Goal: Information Seeking & Learning: Learn about a topic

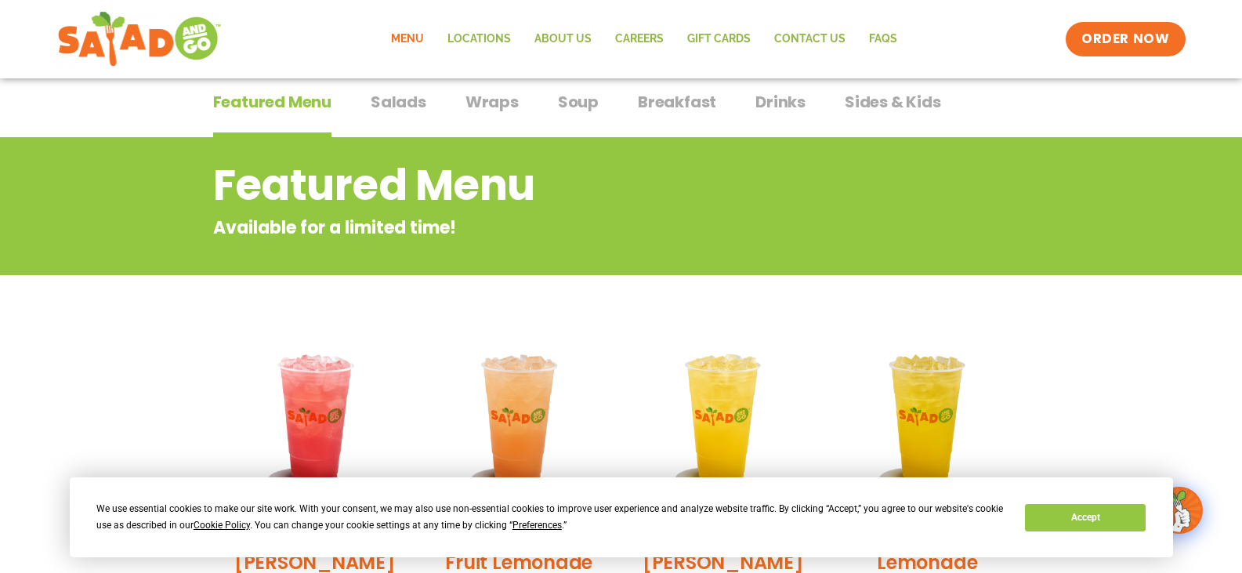
scroll to position [78, 0]
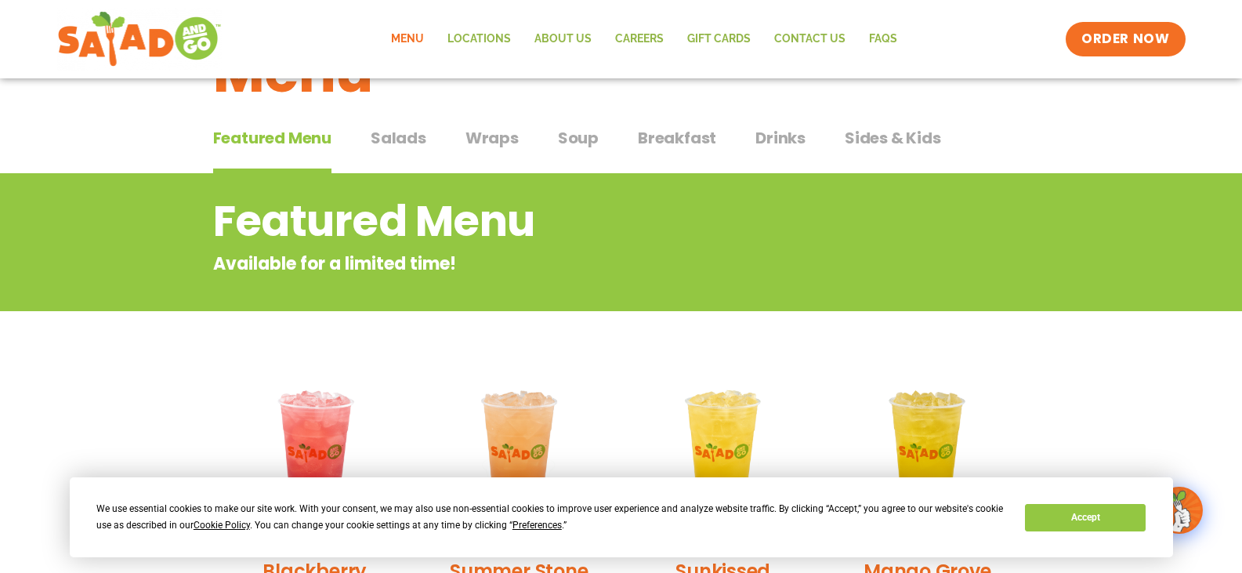
click at [703, 140] on span "Breakfast" at bounding box center [677, 137] width 78 height 23
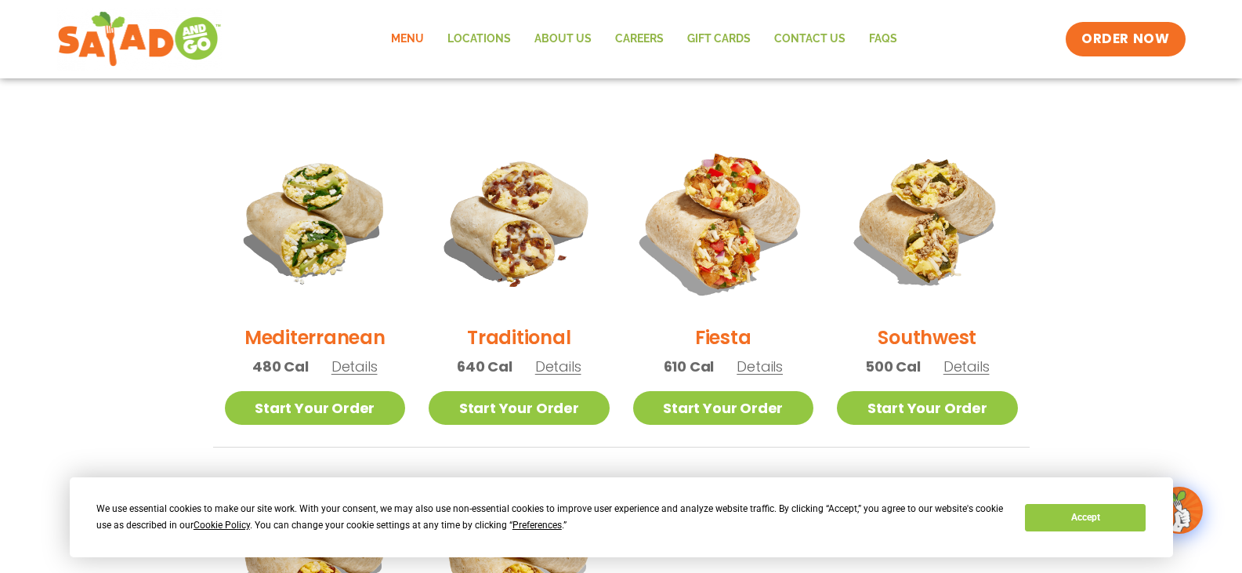
scroll to position [392, 0]
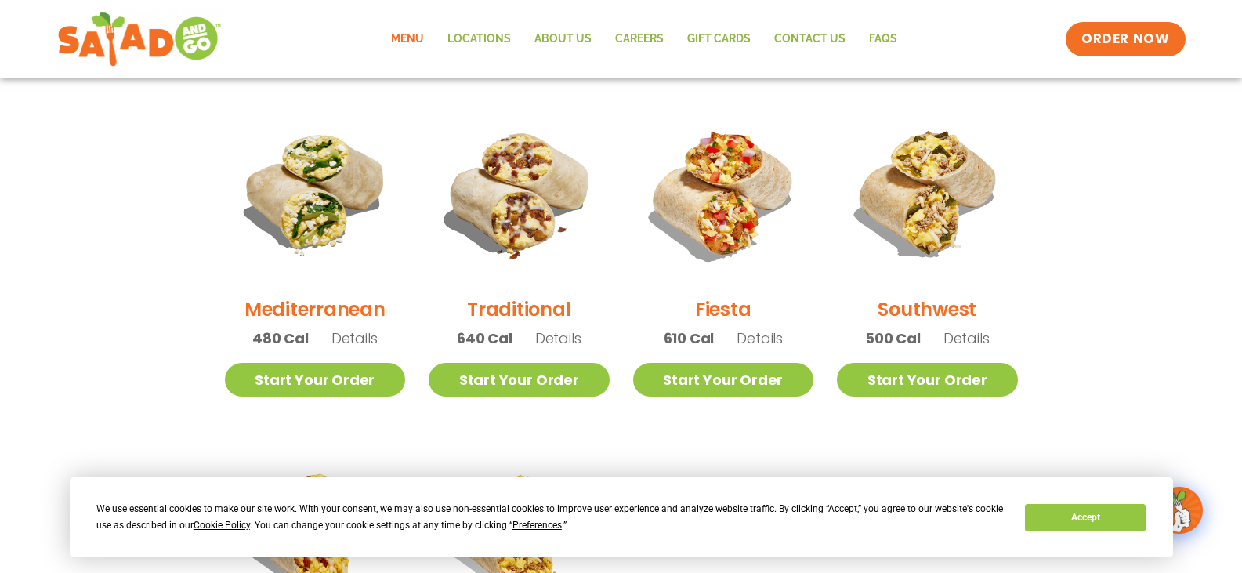
click at [356, 305] on h2 "Mediterranean" at bounding box center [314, 308] width 141 height 27
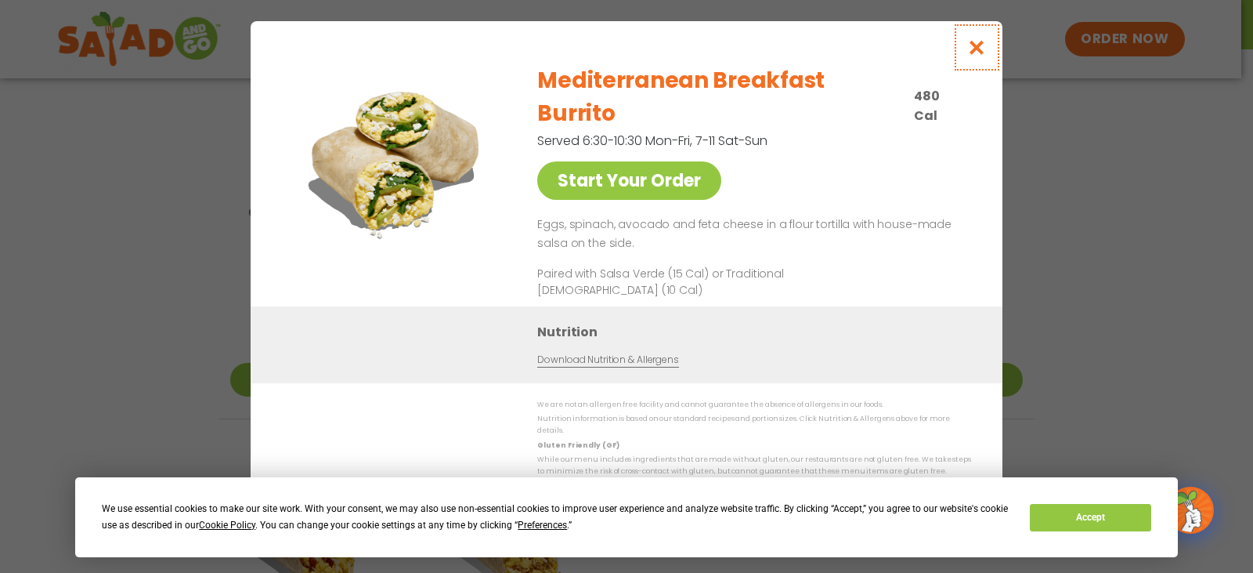
click at [971, 56] on icon "Close modal" at bounding box center [977, 47] width 20 height 16
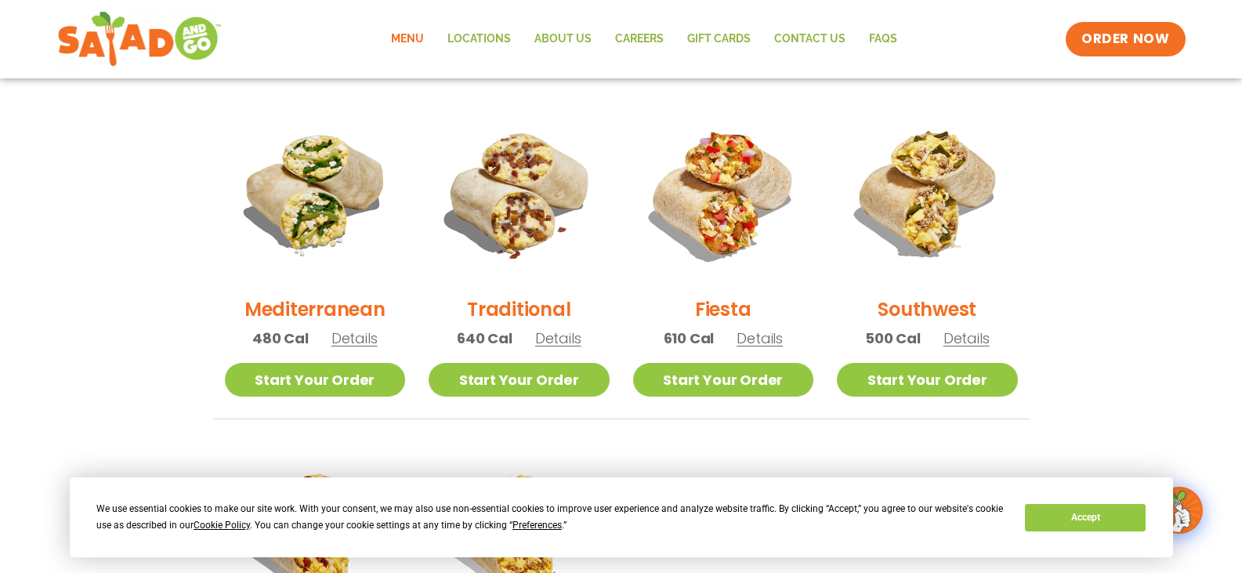
click at [490, 299] on h2 "Traditional" at bounding box center [518, 308] width 103 height 27
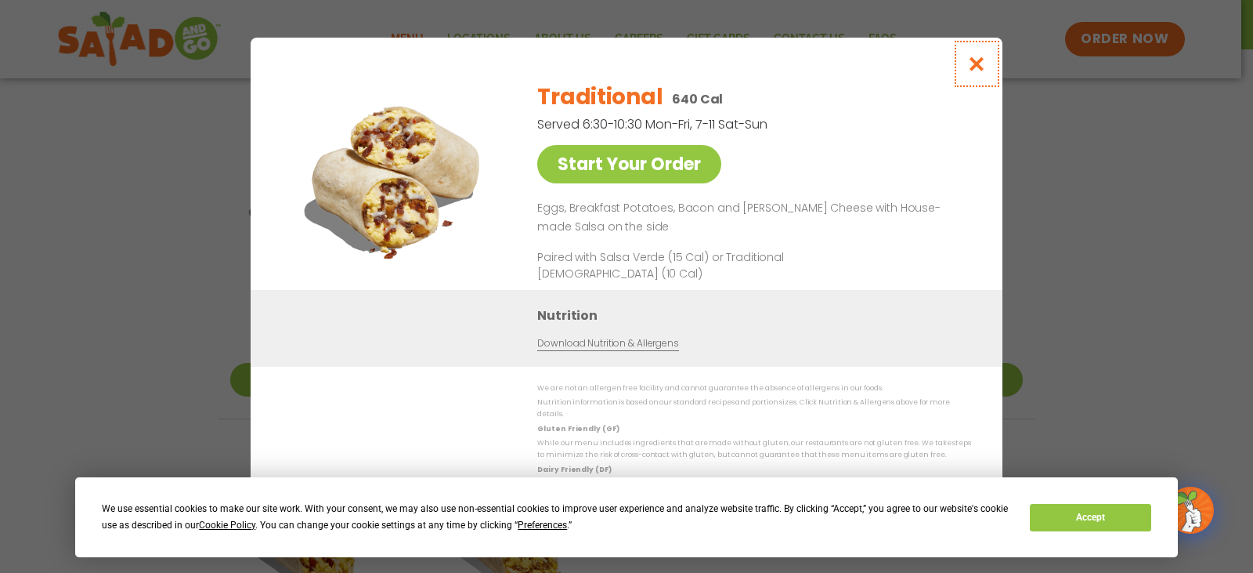
click at [984, 49] on button "Close modal" at bounding box center [977, 64] width 51 height 52
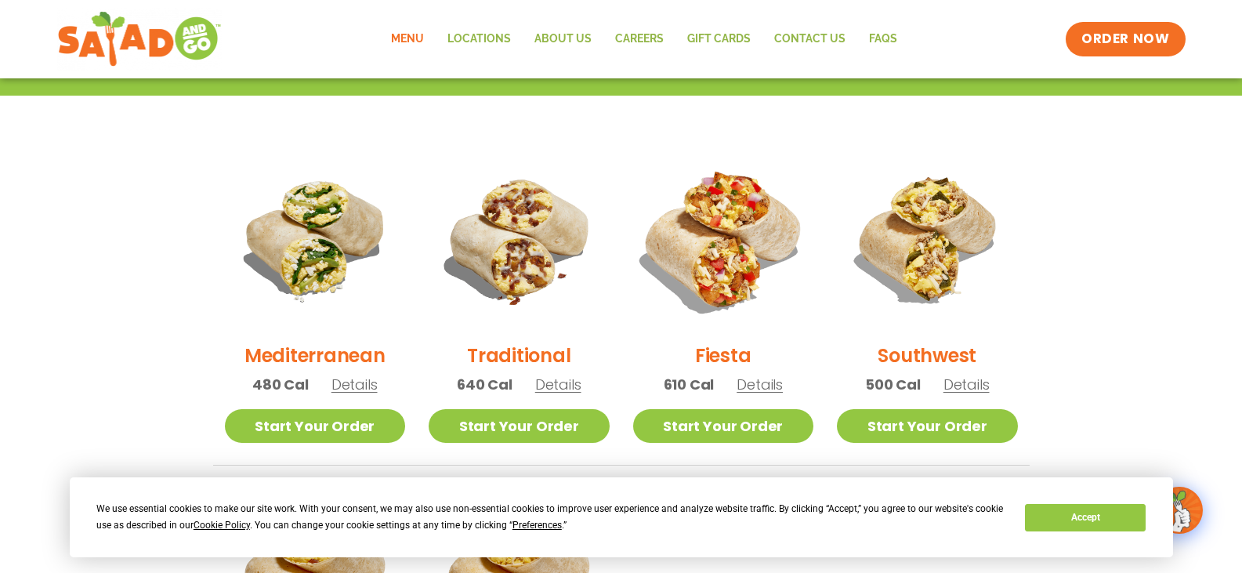
scroll to position [313, 0]
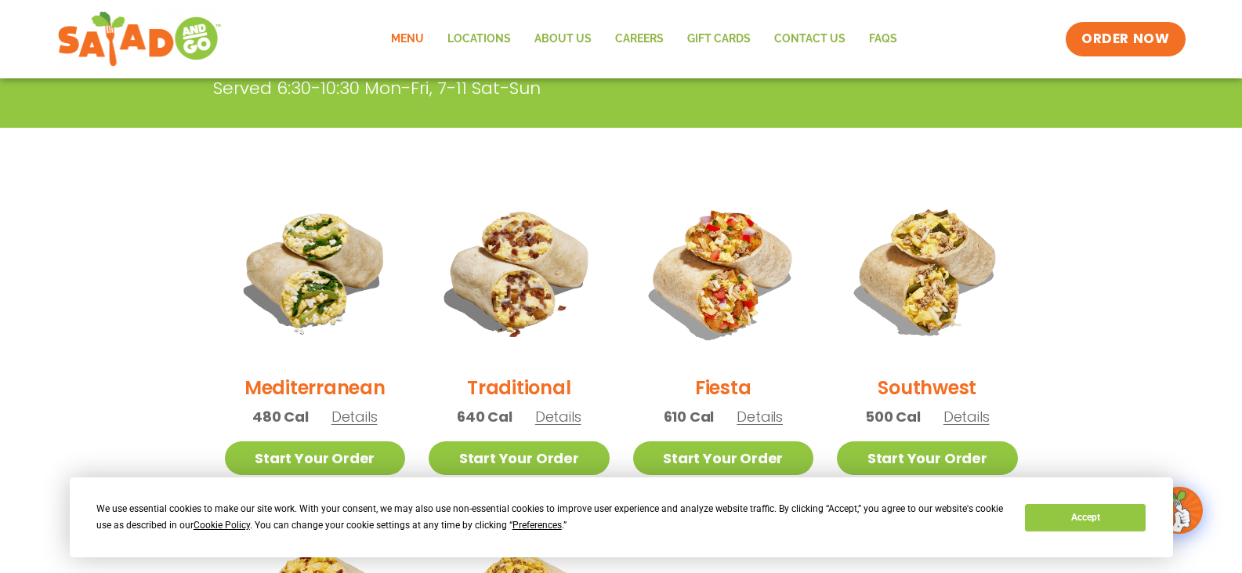
click at [721, 285] on img at bounding box center [723, 271] width 181 height 181
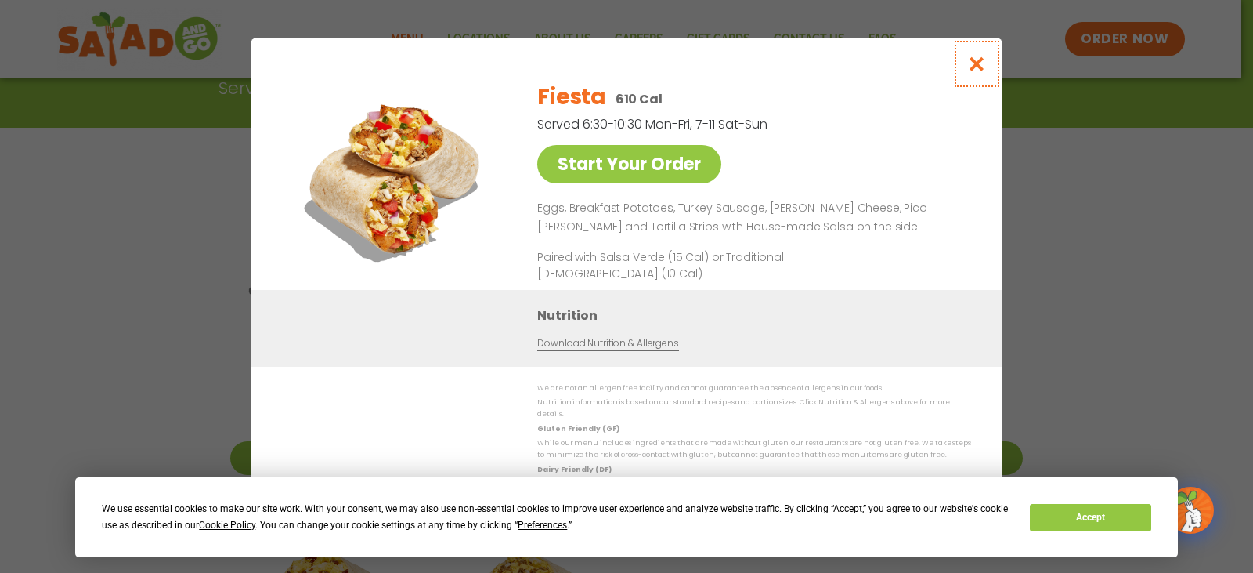
click at [985, 57] on button "Close modal" at bounding box center [977, 64] width 51 height 52
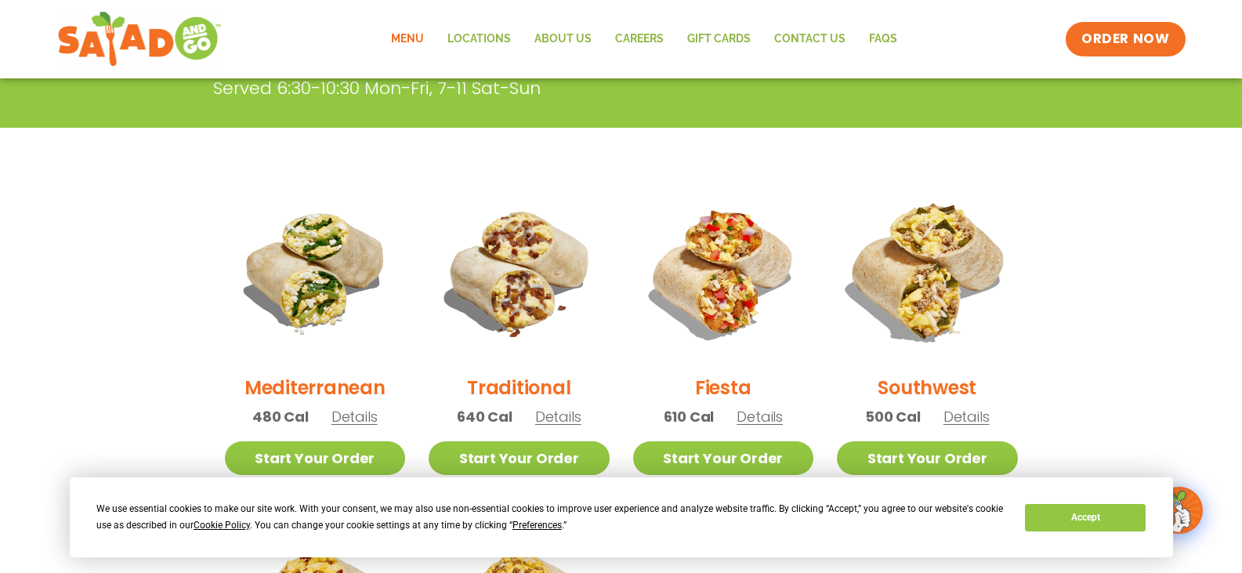
click at [961, 269] on img at bounding box center [927, 271] width 212 height 212
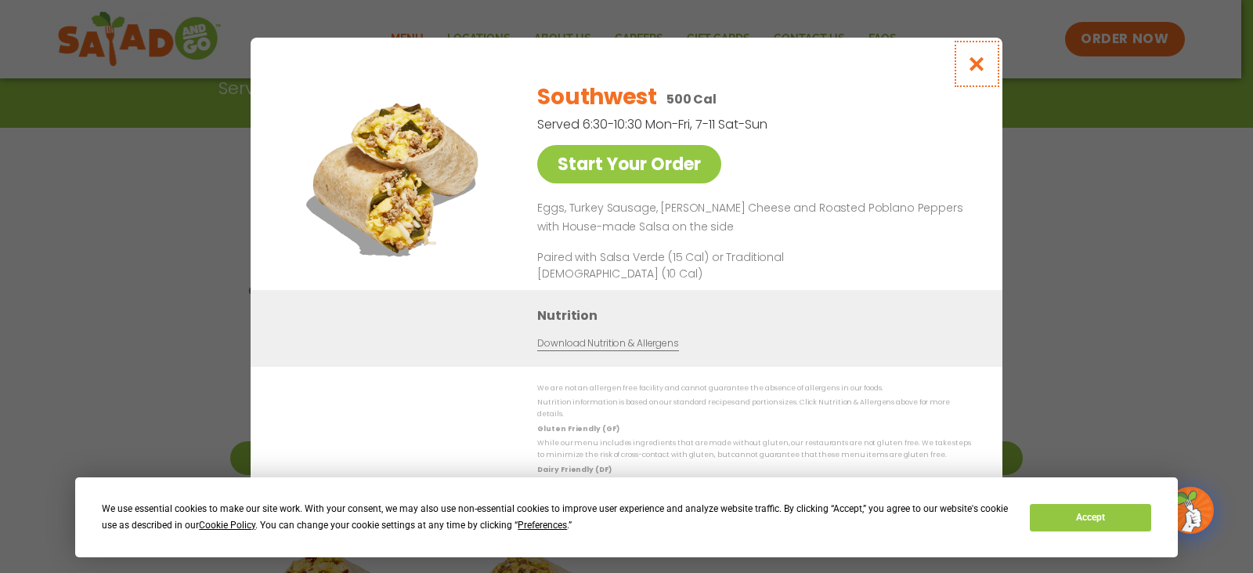
click at [974, 72] on icon "Close modal" at bounding box center [977, 64] width 20 height 16
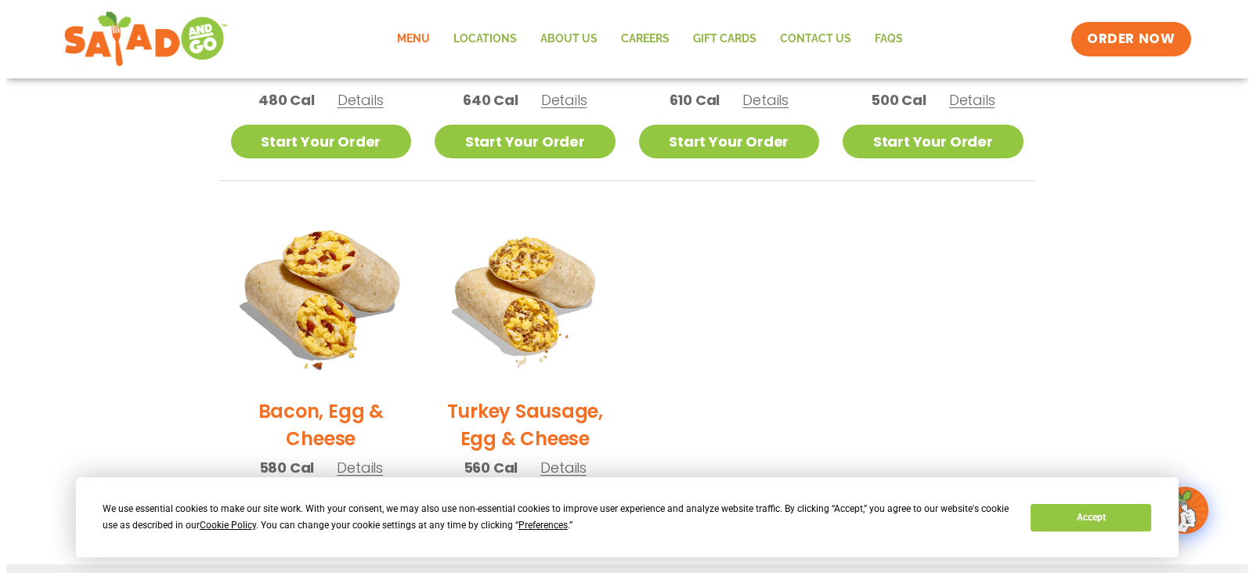
scroll to position [627, 0]
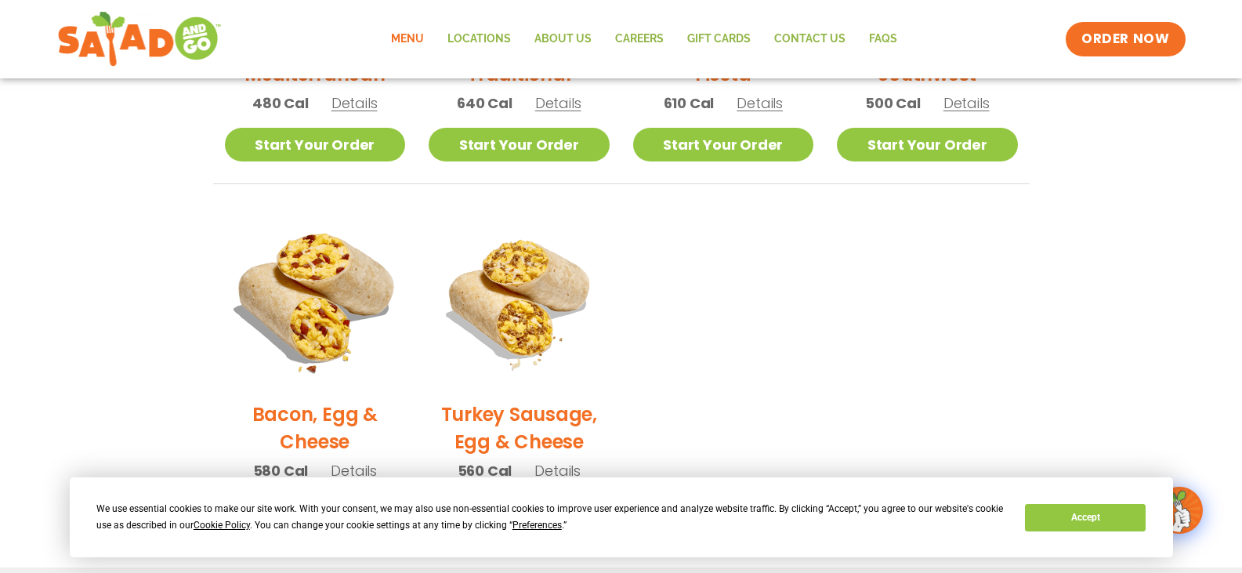
click at [381, 286] on img at bounding box center [314, 298] width 212 height 212
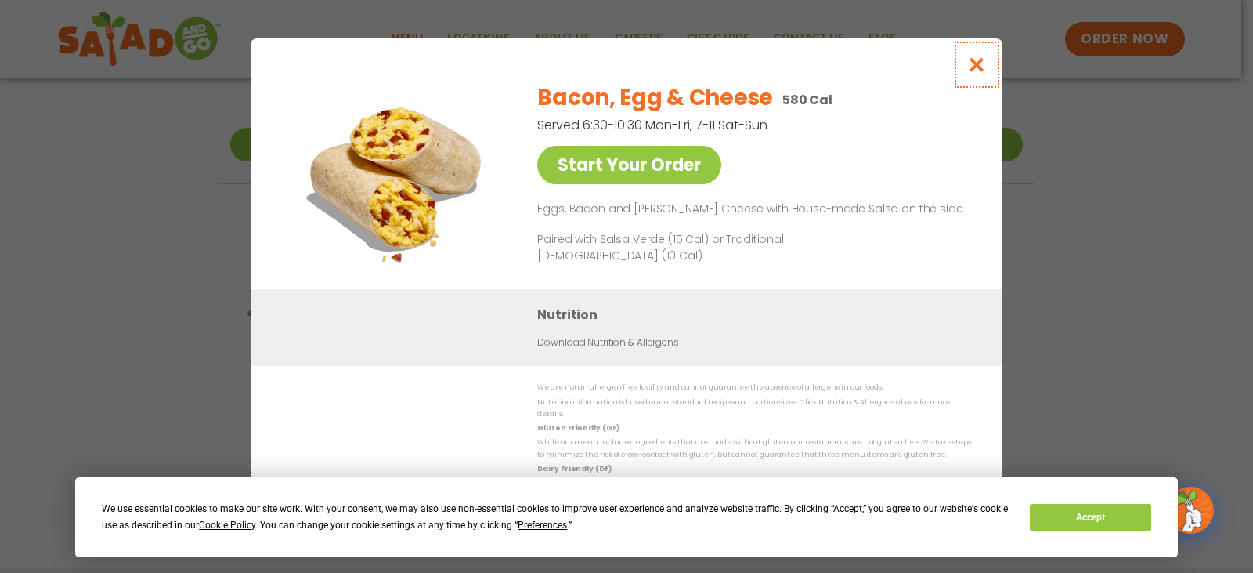
click at [991, 62] on button "Close modal" at bounding box center [977, 64] width 51 height 52
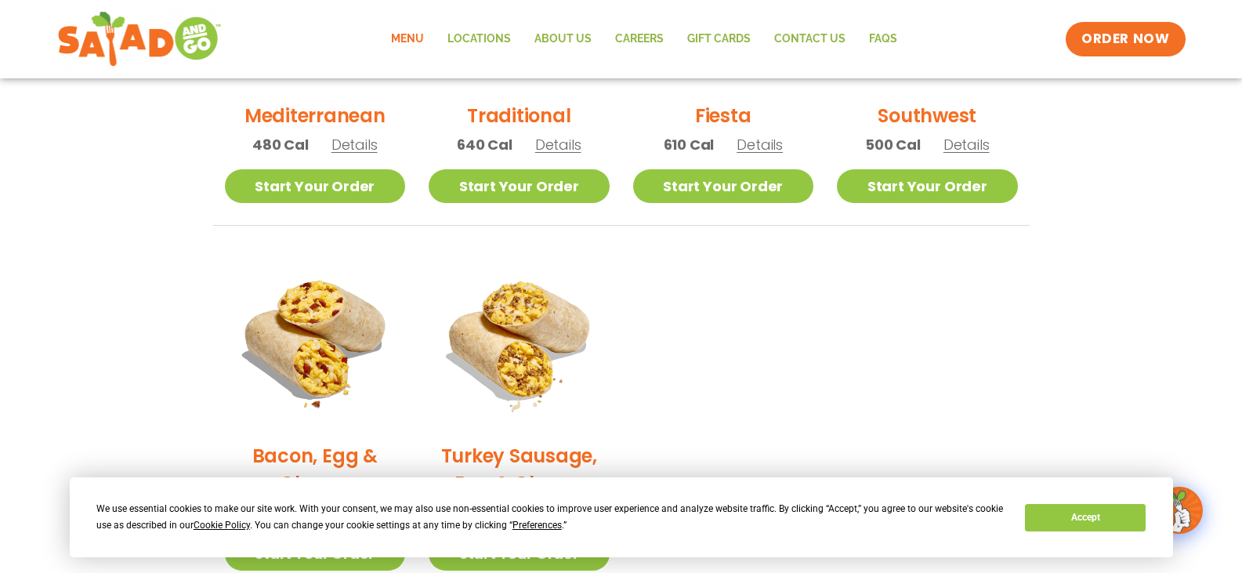
scroll to position [371, 0]
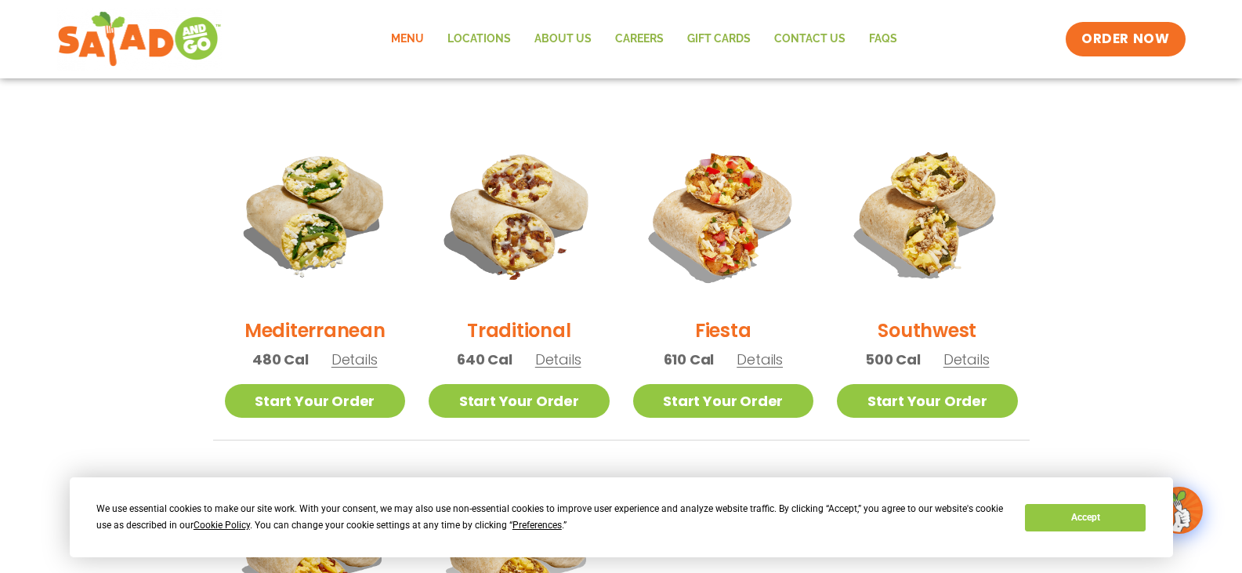
click at [506, 255] on img at bounding box center [518, 214] width 181 height 181
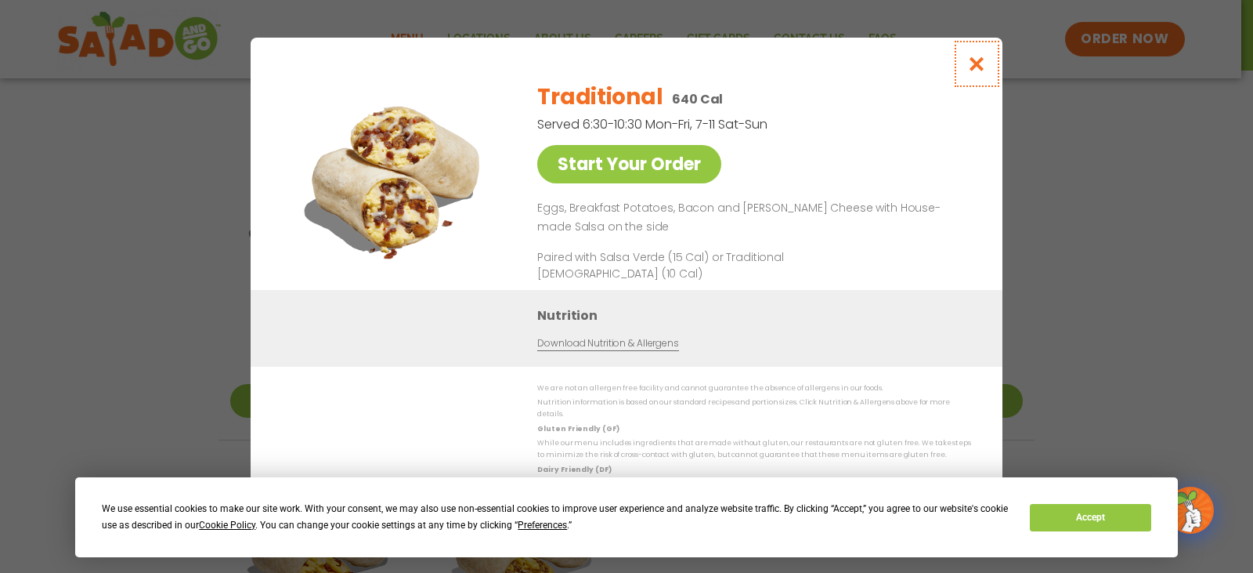
click at [974, 71] on icon "Close modal" at bounding box center [977, 64] width 20 height 16
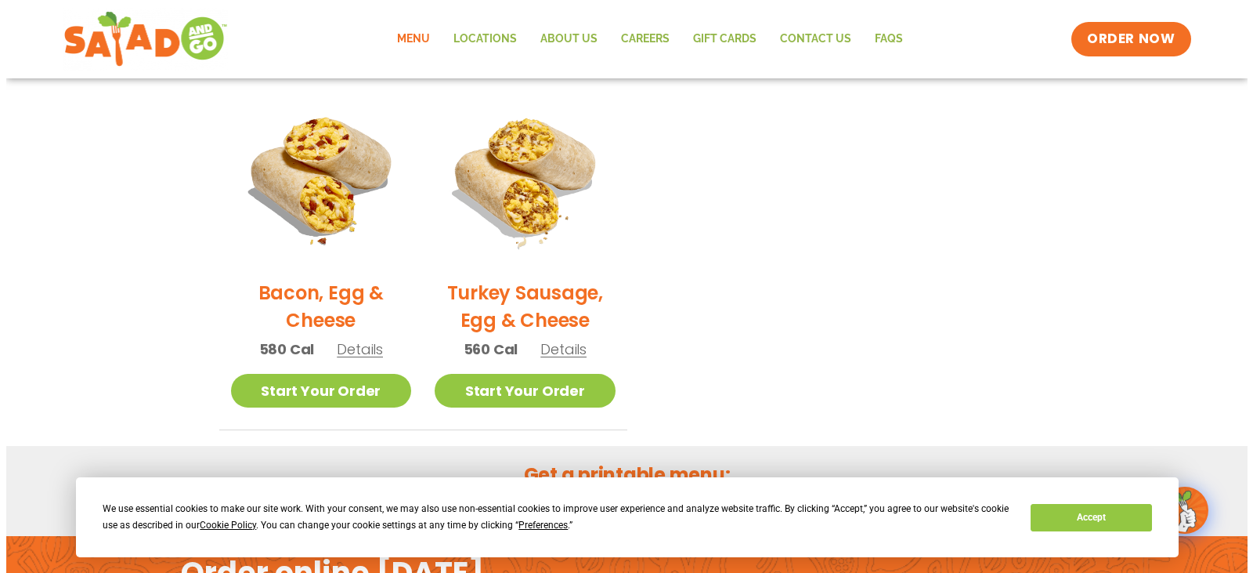
scroll to position [762, 0]
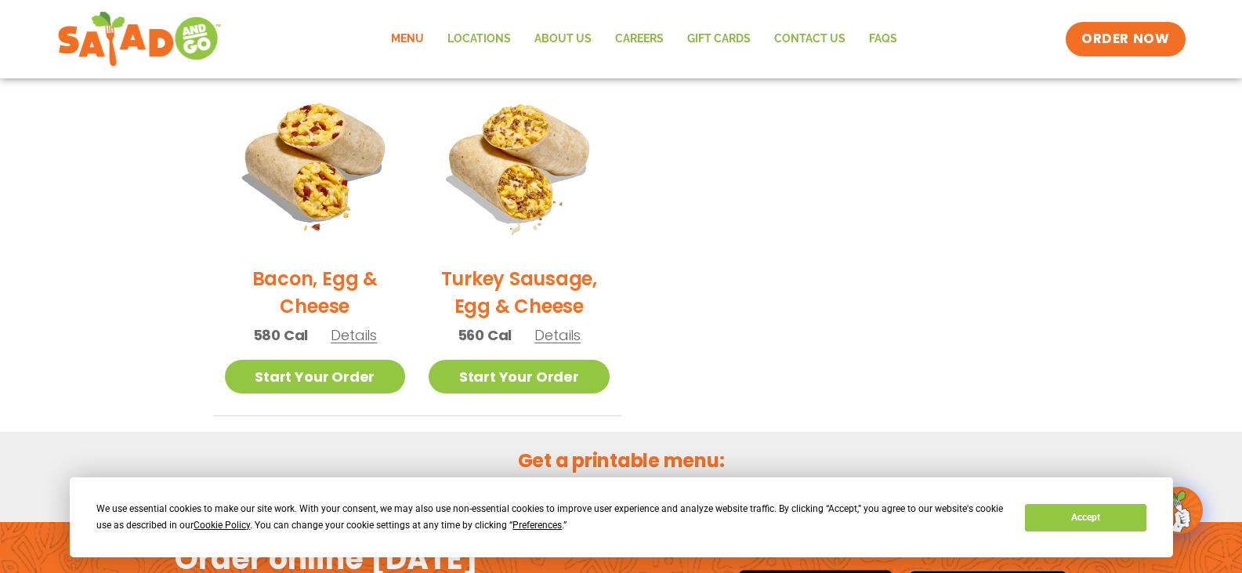
click at [356, 262] on div "Bacon, Egg & Cheese 580 Cal Details" at bounding box center [315, 215] width 181 height 287
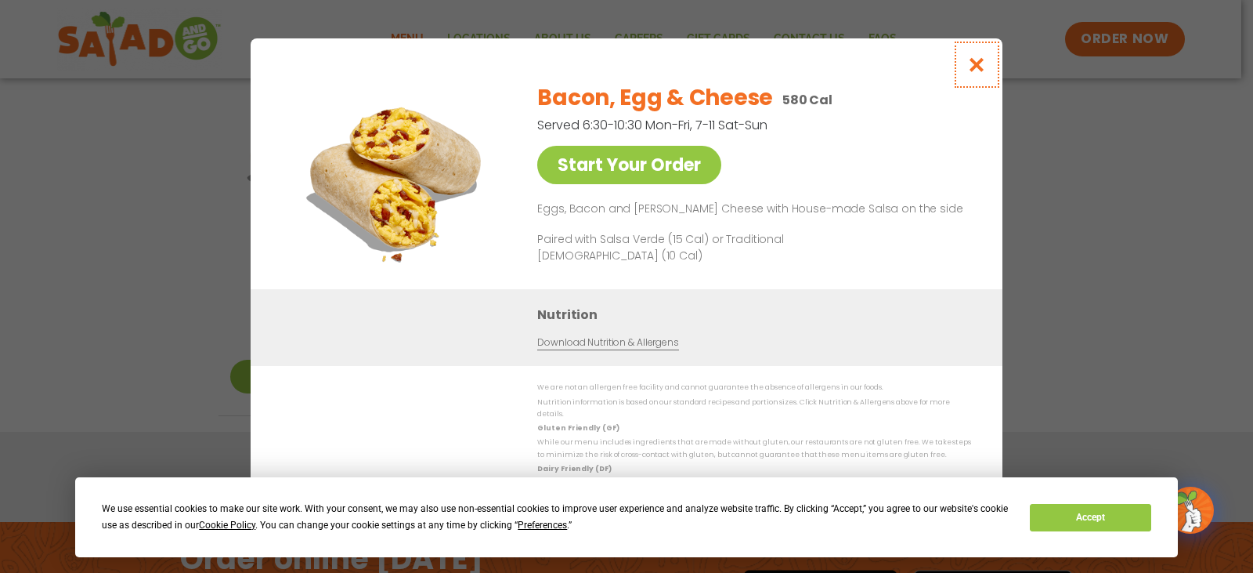
click at [985, 70] on icon "Close modal" at bounding box center [977, 64] width 20 height 16
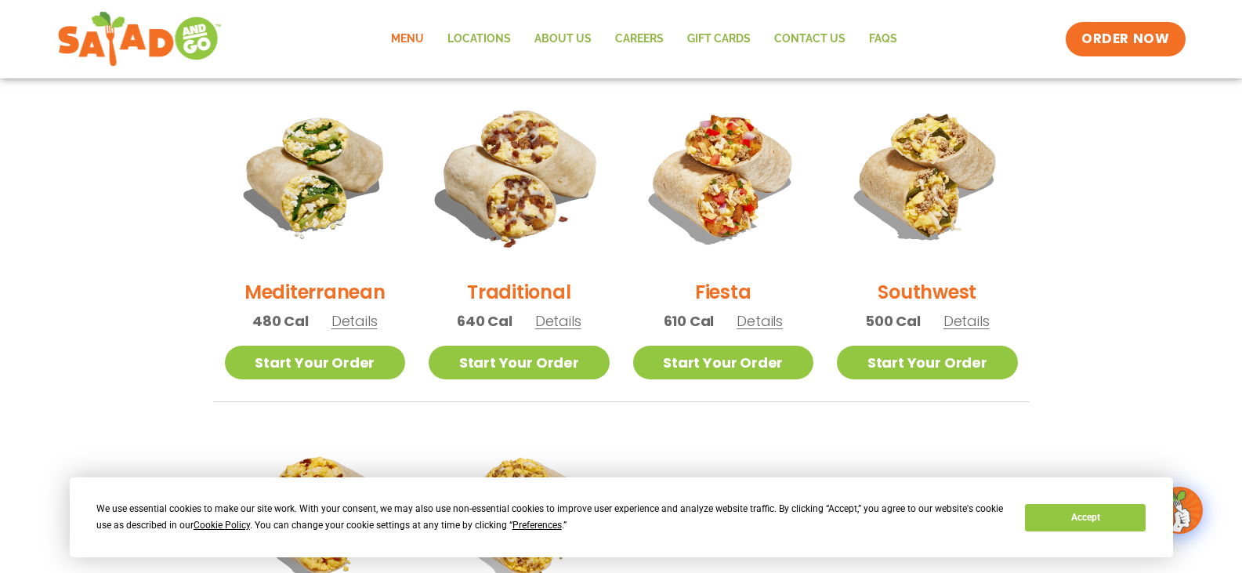
scroll to position [371, 0]
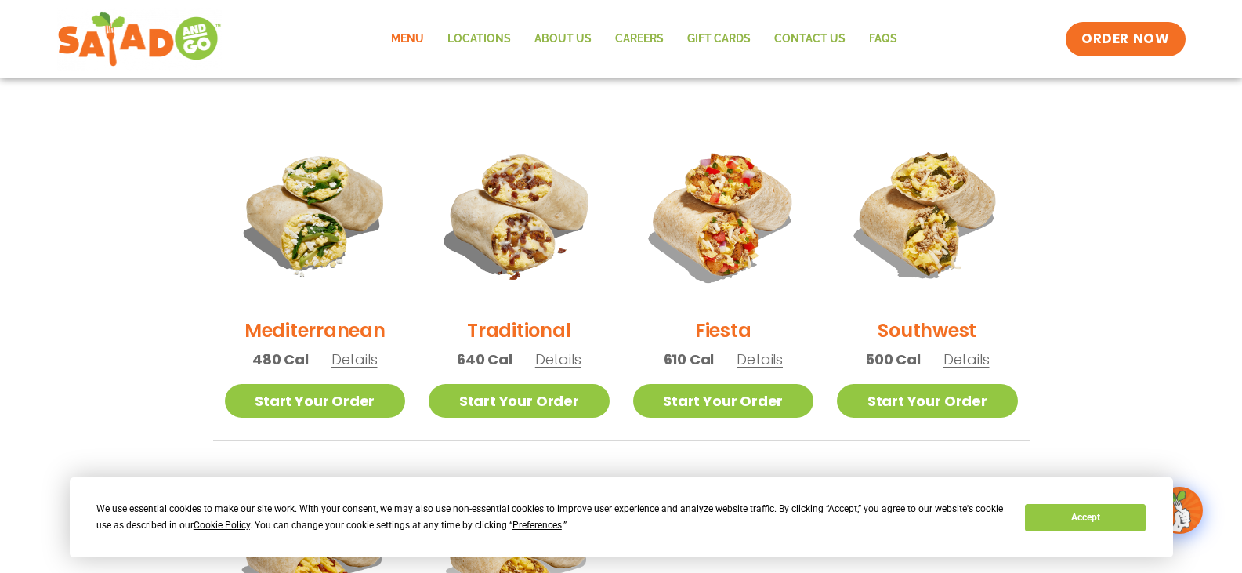
click at [349, 355] on span "Details" at bounding box center [354, 359] width 46 height 20
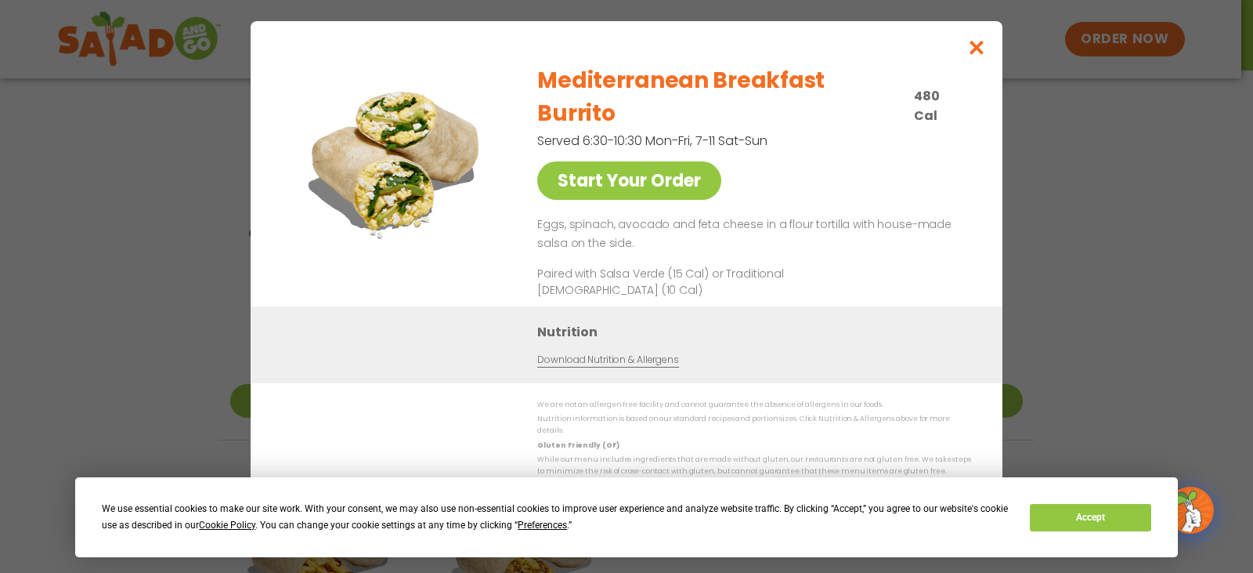
click at [616, 352] on link "Download Nutrition & Allergens" at bounding box center [607, 359] width 141 height 15
click at [973, 56] on icon "Close modal" at bounding box center [977, 47] width 20 height 16
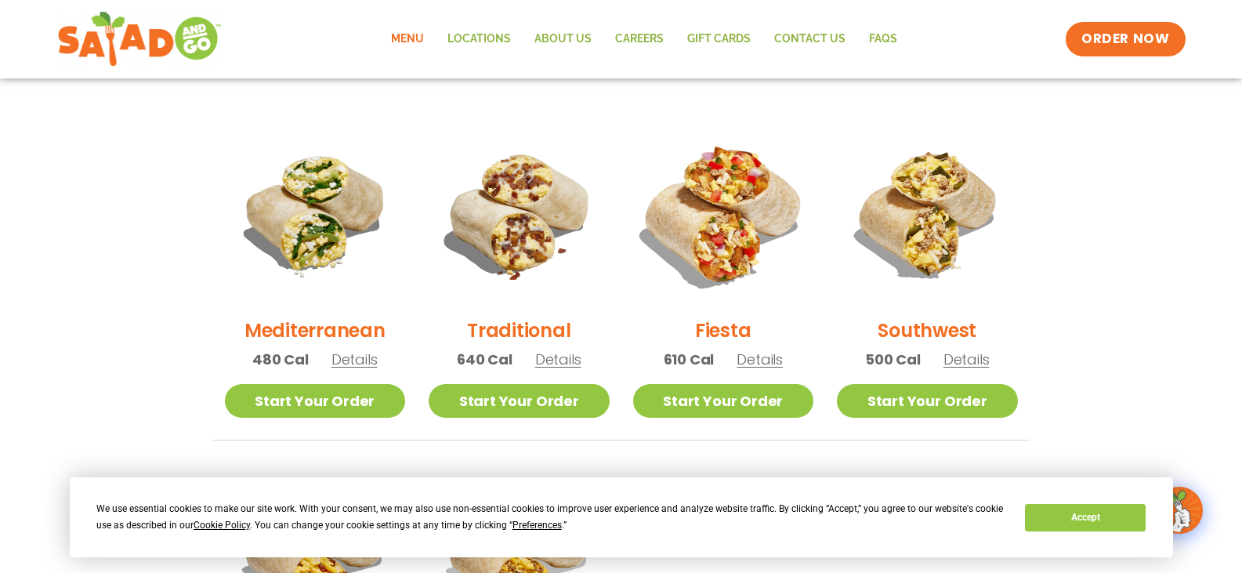
click at [759, 195] on img at bounding box center [722, 214] width 212 height 212
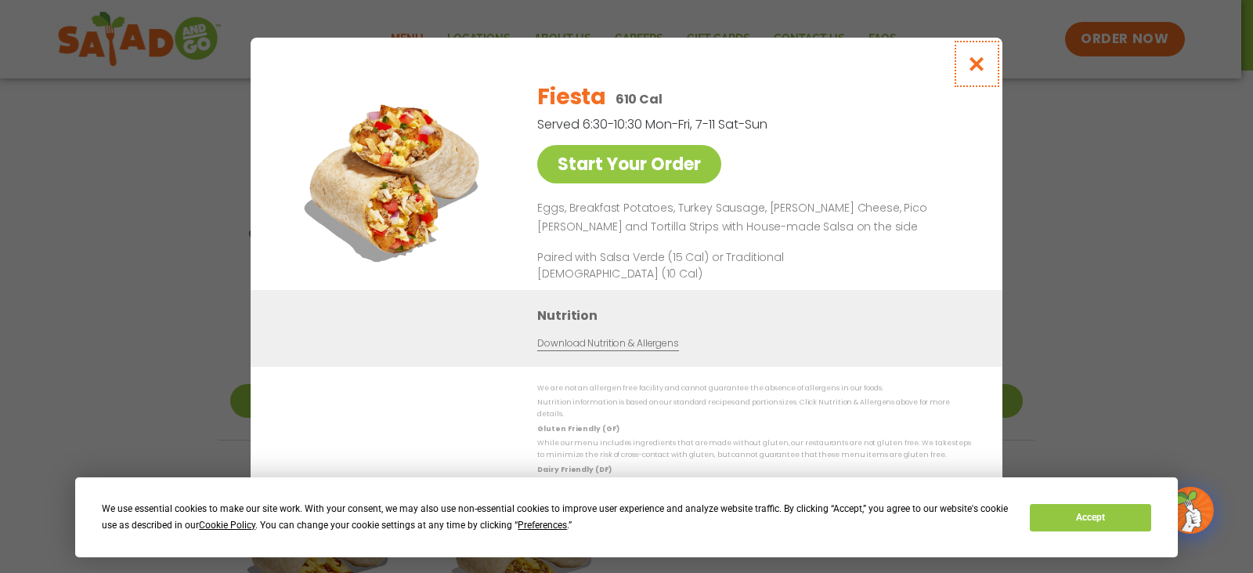
click at [982, 72] on icon "Close modal" at bounding box center [977, 64] width 20 height 16
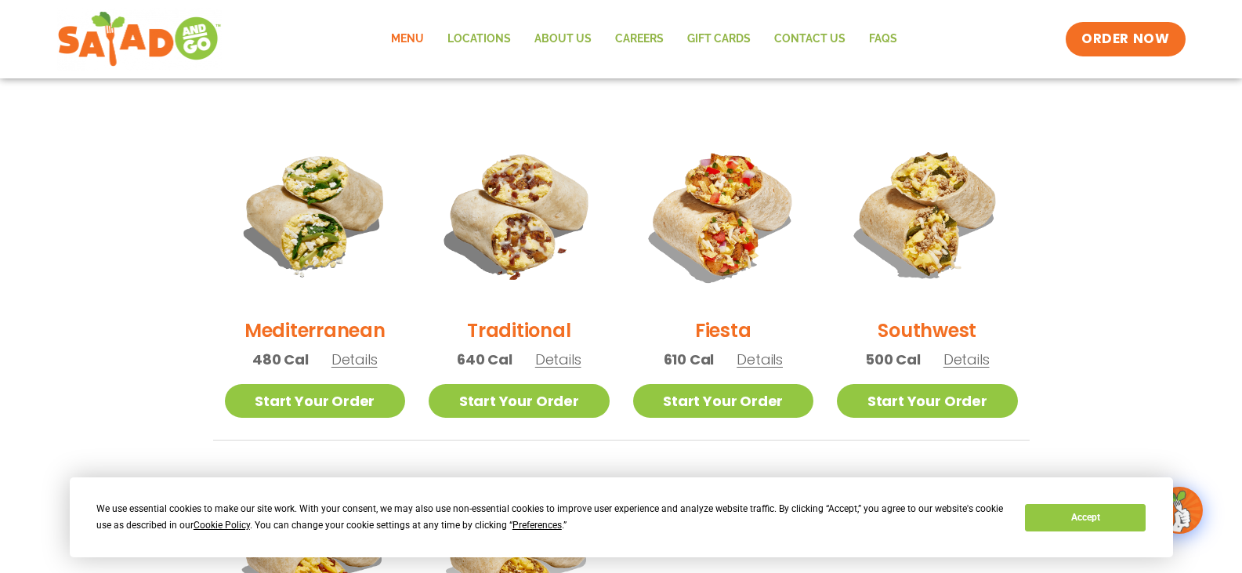
click at [330, 331] on h2 "Mediterranean" at bounding box center [314, 329] width 141 height 27
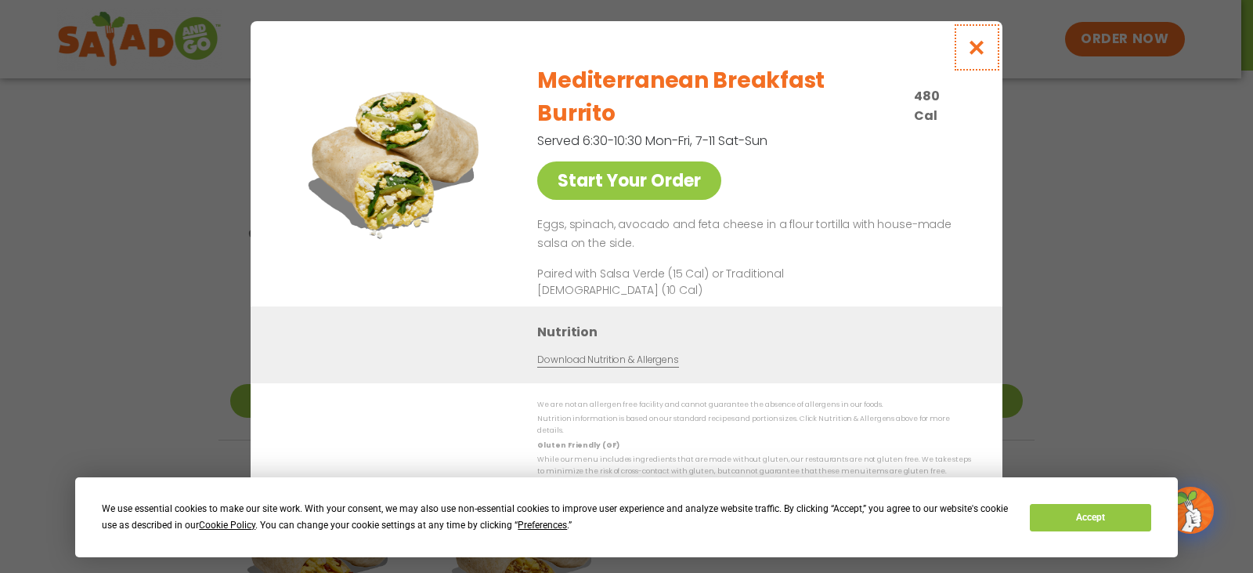
click at [981, 50] on button "Close modal" at bounding box center [977, 47] width 51 height 52
